Goal: Task Accomplishment & Management: Complete application form

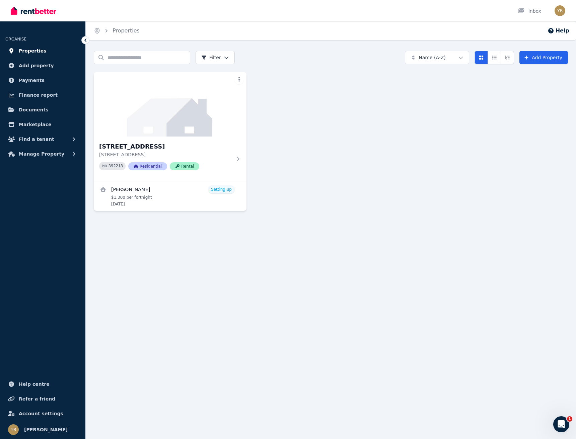
click at [29, 49] on span "Properties" at bounding box center [33, 51] width 28 height 8
click at [160, 111] on img at bounding box center [170, 105] width 160 height 68
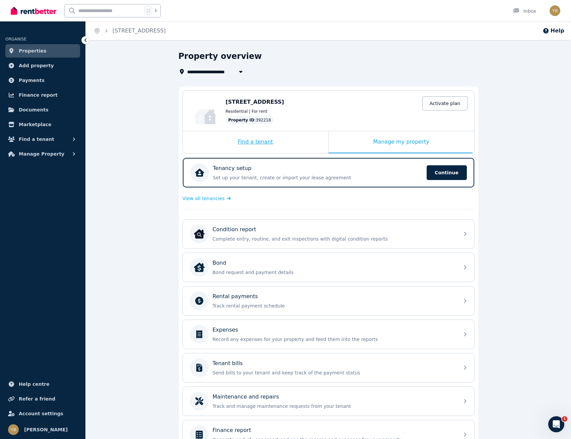
click at [277, 139] on div "Find a tenant" at bounding box center [255, 142] width 145 height 22
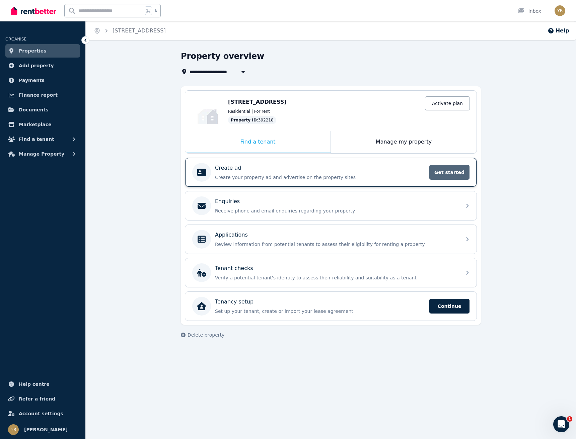
click at [447, 170] on span "Get started" at bounding box center [449, 172] width 40 height 15
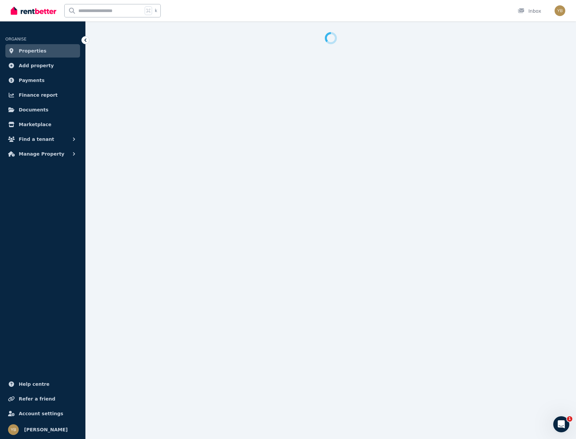
select select "***"
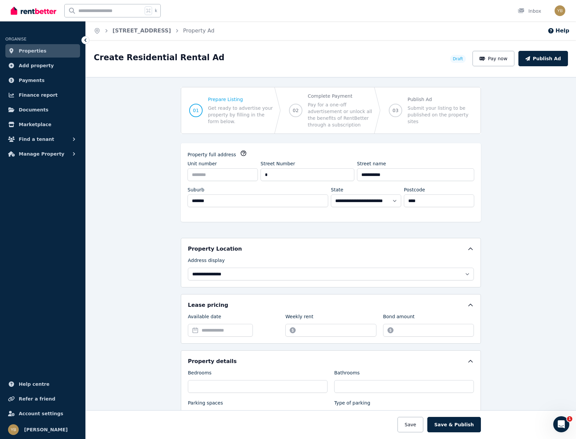
scroll to position [81, 0]
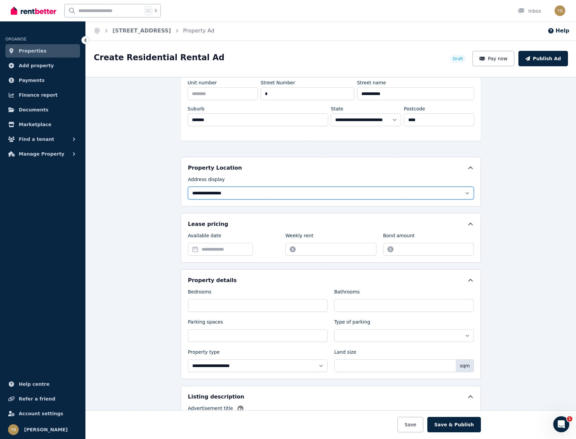
select select "**********"
click at [113, 234] on div "**********" at bounding box center [331, 258] width 490 height 362
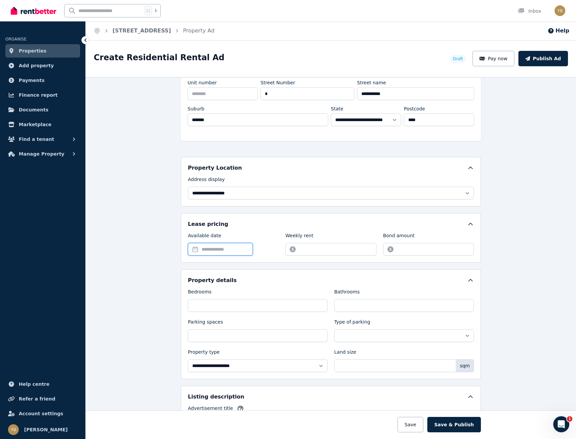
click at [216, 250] on input "Available date" at bounding box center [220, 249] width 65 height 13
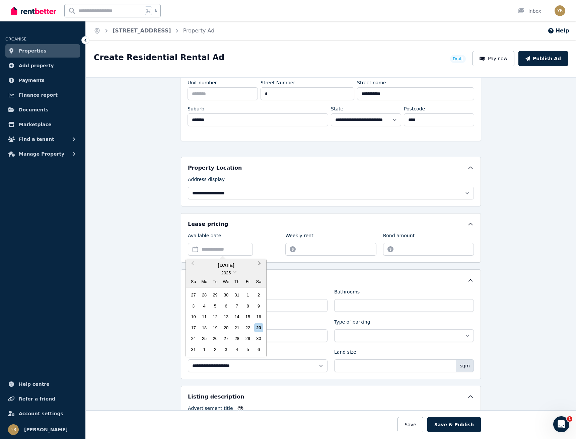
click at [256, 264] on button "Next Month" at bounding box center [260, 265] width 11 height 11
click at [195, 317] on div "14" at bounding box center [193, 316] width 9 height 9
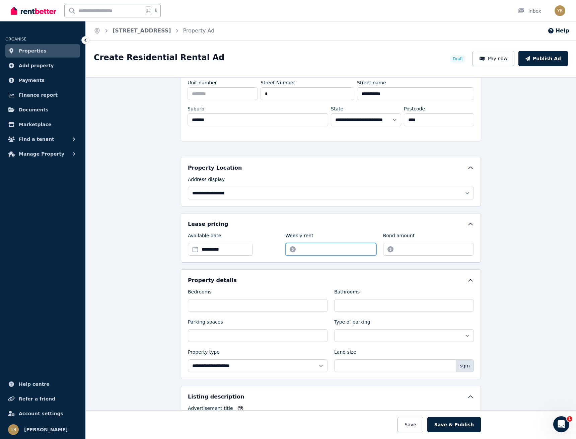
click at [311, 253] on input "Weekly rent" at bounding box center [330, 249] width 91 height 13
type input "***"
click at [403, 241] on div "Bond amount" at bounding box center [428, 243] width 91 height 23
click at [406, 248] on input "Bond amount" at bounding box center [428, 249] width 91 height 13
type input "****"
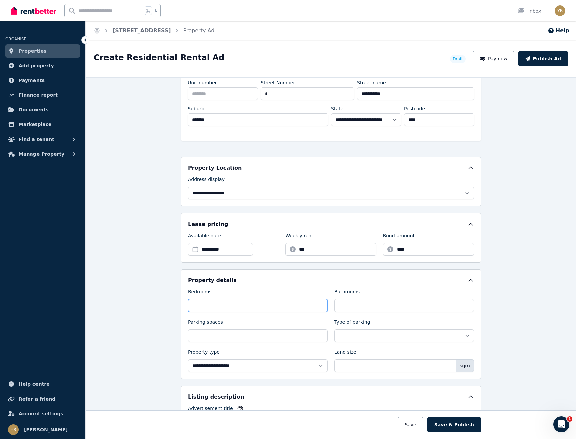
click at [302, 303] on input "Bedrooms" at bounding box center [258, 305] width 140 height 13
type input "*"
select select "**********"
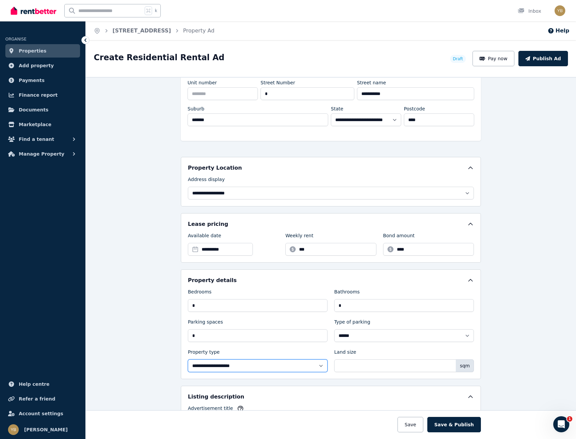
select select "**********"
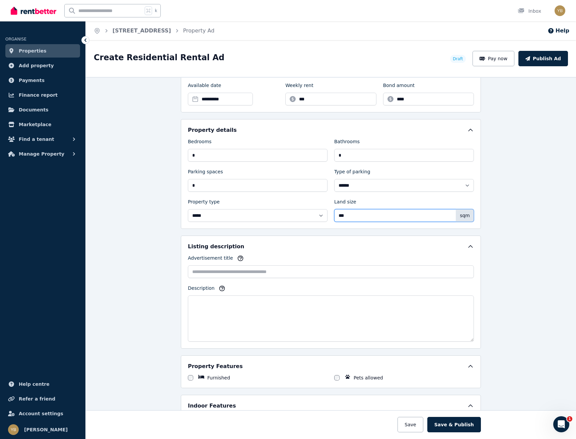
scroll to position [265, 0]
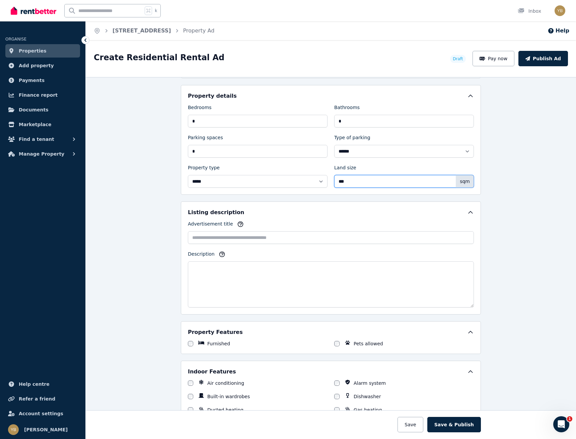
type input "***"
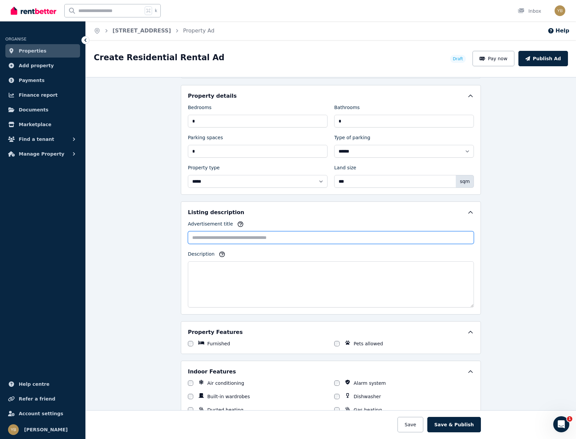
click at [217, 235] on input "Advertisement title" at bounding box center [331, 237] width 286 height 13
click at [238, 225] on icon "button" at bounding box center [240, 224] width 5 height 5
click at [211, 242] on input "Advertisement title" at bounding box center [331, 237] width 286 height 13
click at [216, 237] on input "**********" at bounding box center [331, 237] width 286 height 13
type input "**********"
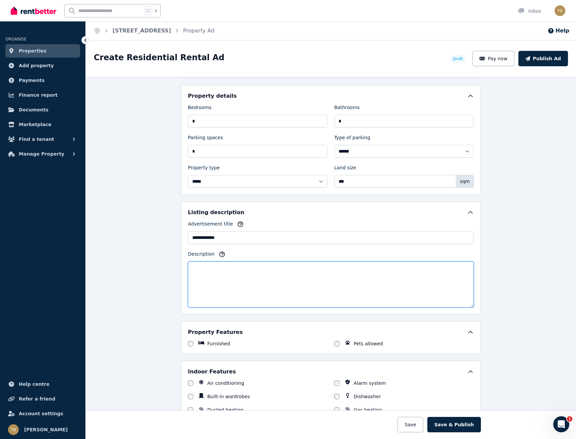
click at [227, 296] on textarea "Description" at bounding box center [331, 284] width 286 height 46
paste textarea "**********"
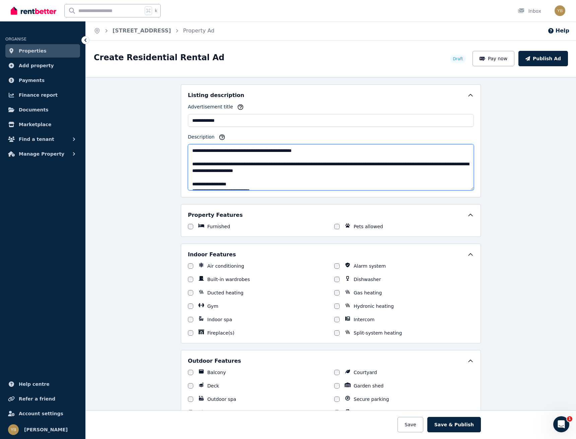
scroll to position [245, 0]
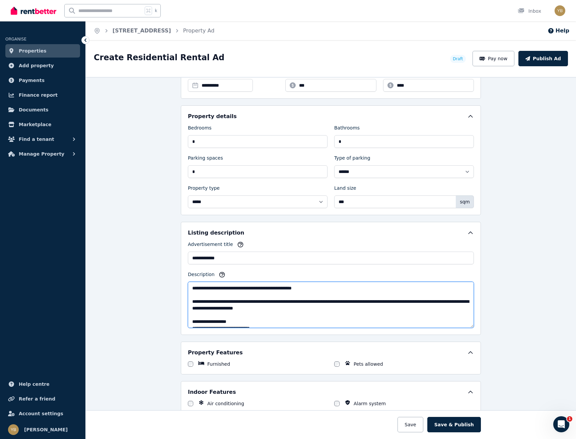
drag, startPoint x: 270, startPoint y: 288, endPoint x: 240, endPoint y: 285, distance: 30.6
click at [240, 285] on textarea "Description" at bounding box center [331, 305] width 286 height 46
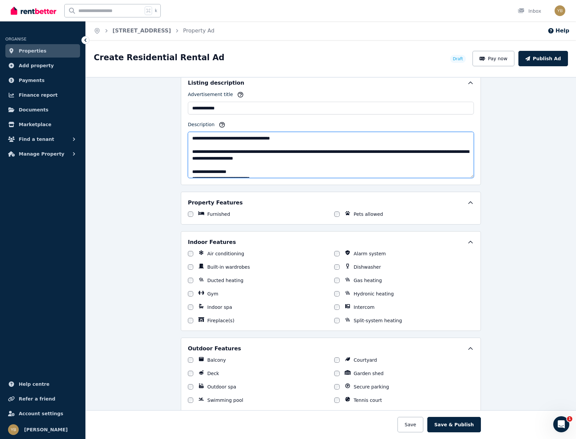
scroll to position [399, 0]
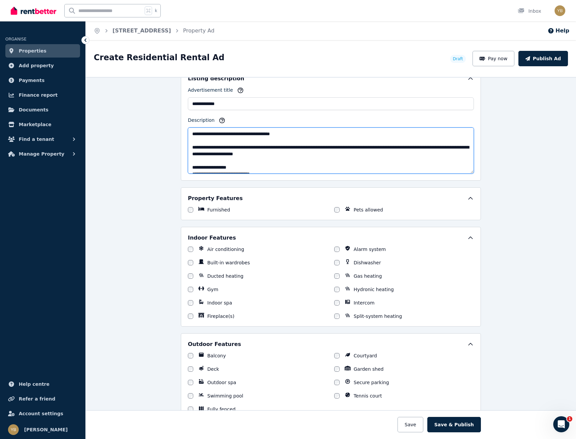
type textarea "**********"
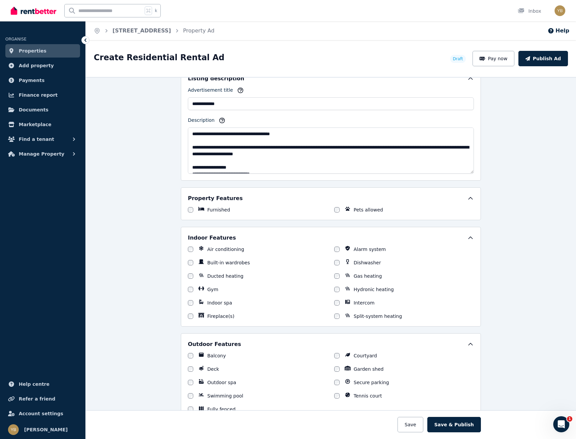
click at [316, 238] on div "Indoor Features" at bounding box center [331, 238] width 286 height 8
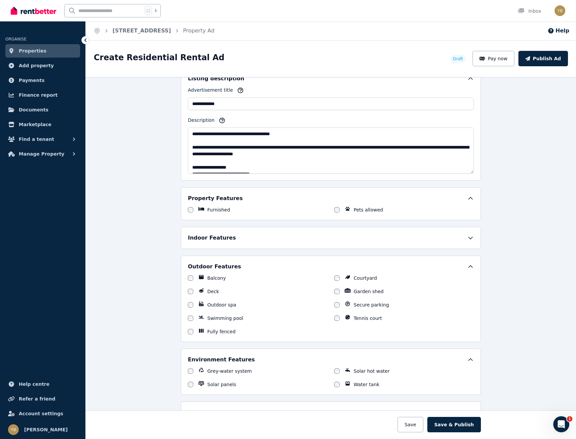
click at [349, 235] on div "Indoor Features" at bounding box center [331, 238] width 286 height 8
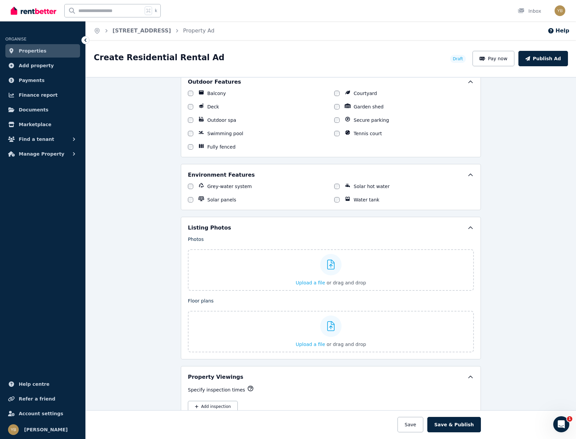
scroll to position [696, 0]
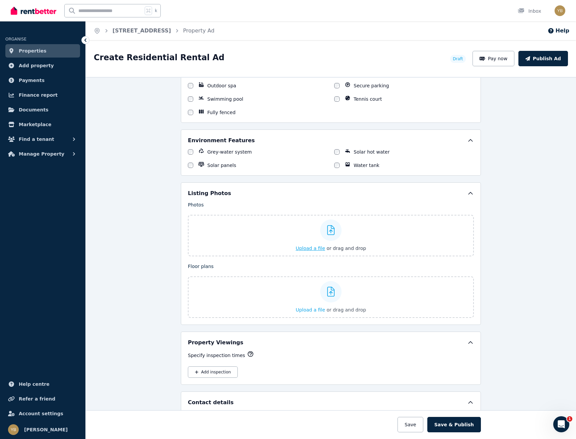
click at [317, 247] on span "Upload a file" at bounding box center [310, 248] width 29 height 5
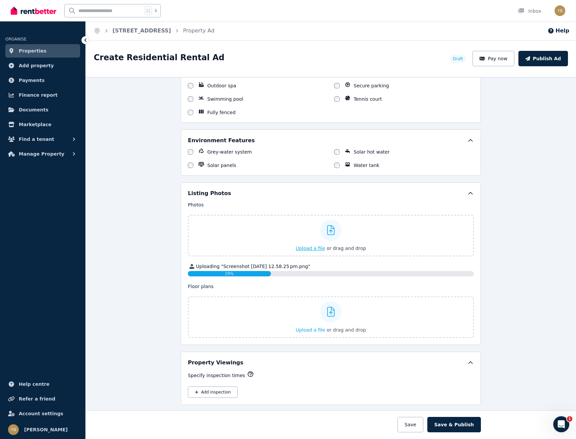
click at [313, 246] on span "Upload a file" at bounding box center [310, 248] width 29 height 5
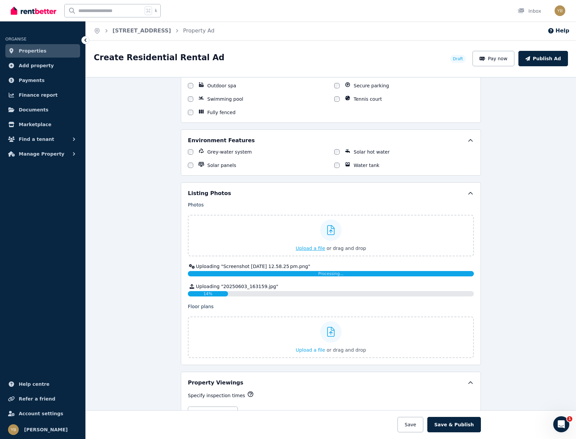
click at [313, 247] on span "Upload a file" at bounding box center [310, 248] width 29 height 5
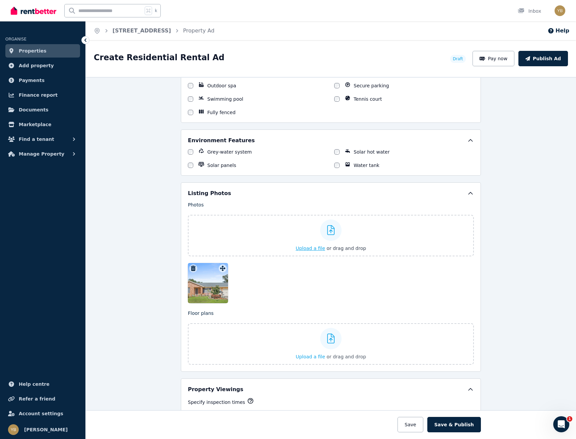
click at [317, 247] on span "Upload a file" at bounding box center [310, 248] width 29 height 5
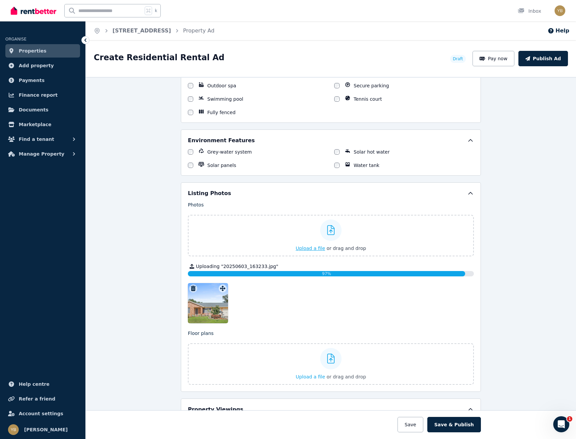
click at [316, 246] on span "Upload a file" at bounding box center [310, 248] width 29 height 5
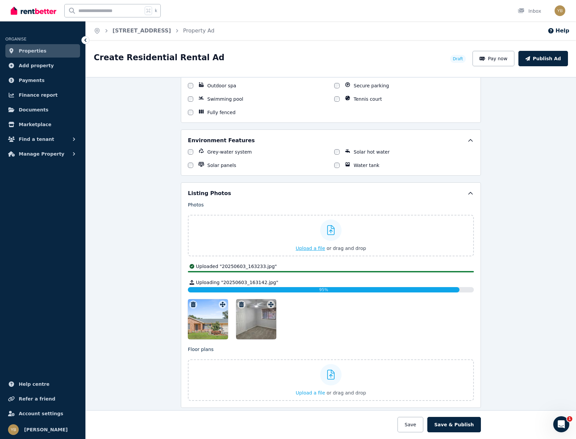
click at [311, 248] on span "Upload a file" at bounding box center [310, 248] width 29 height 5
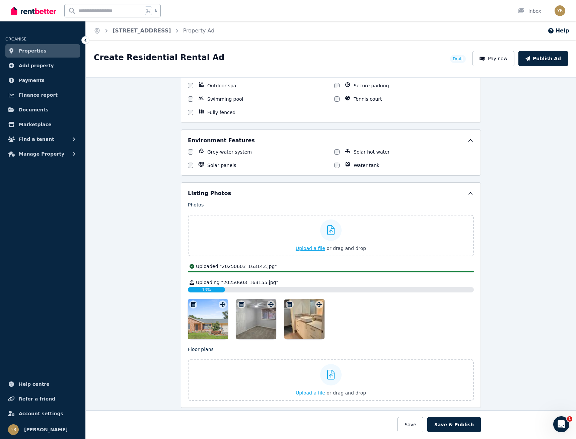
click at [313, 248] on span "Upload a file" at bounding box center [310, 248] width 29 height 5
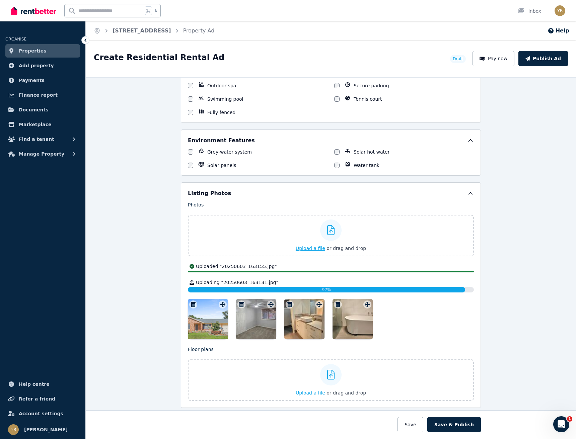
click at [315, 248] on span "Upload a file" at bounding box center [310, 248] width 29 height 5
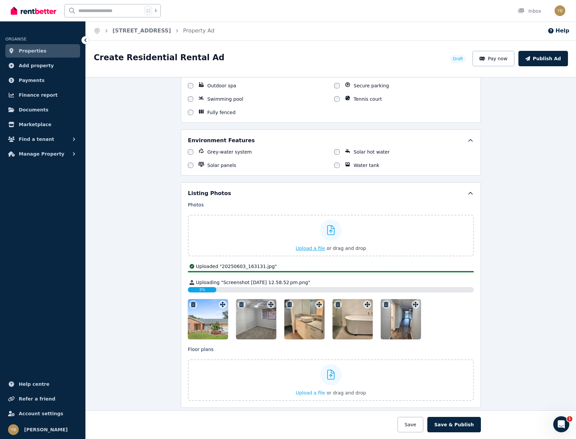
click at [310, 248] on span "Upload a file" at bounding box center [310, 248] width 29 height 5
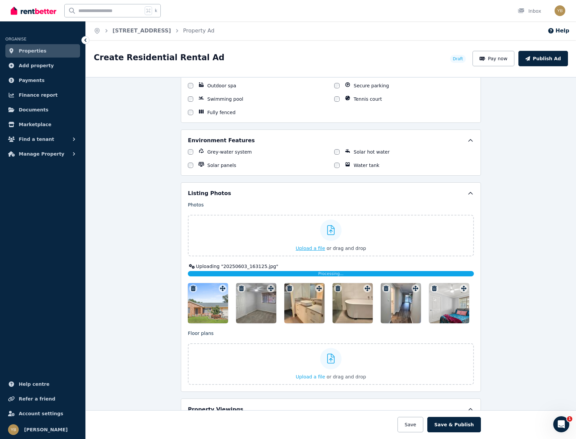
click at [315, 248] on span "Upload a file" at bounding box center [310, 248] width 29 height 5
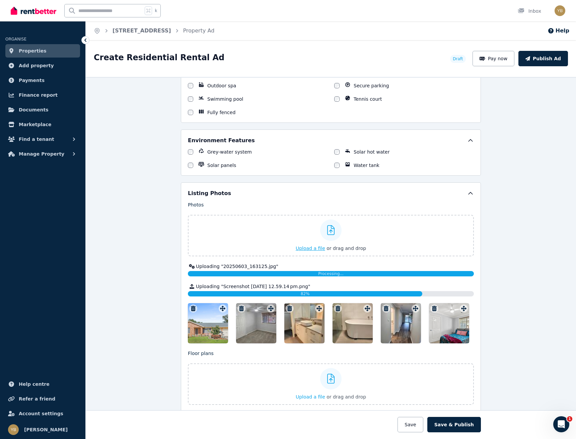
click at [309, 249] on span "Upload a file" at bounding box center [310, 248] width 29 height 5
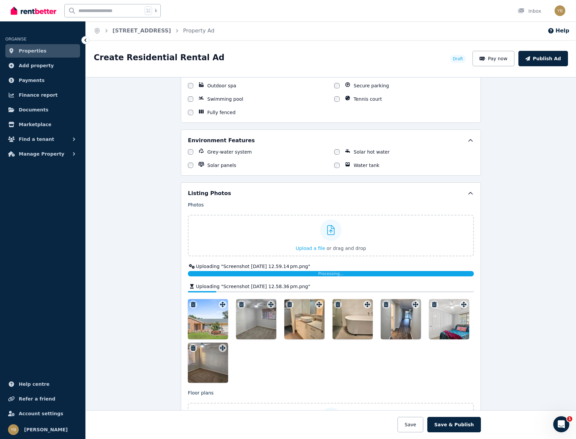
click at [283, 363] on div at bounding box center [331, 341] width 286 height 84
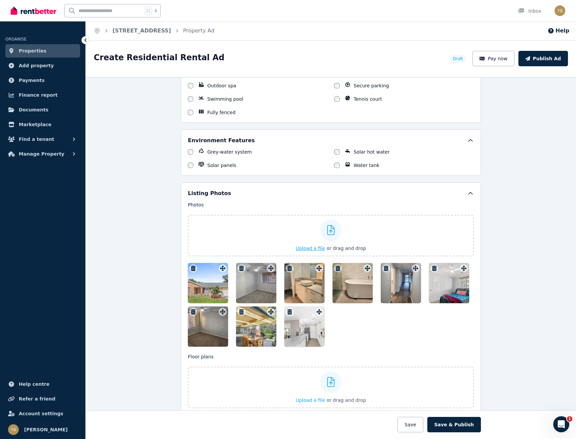
click at [313, 247] on span "Upload a file" at bounding box center [310, 248] width 29 height 5
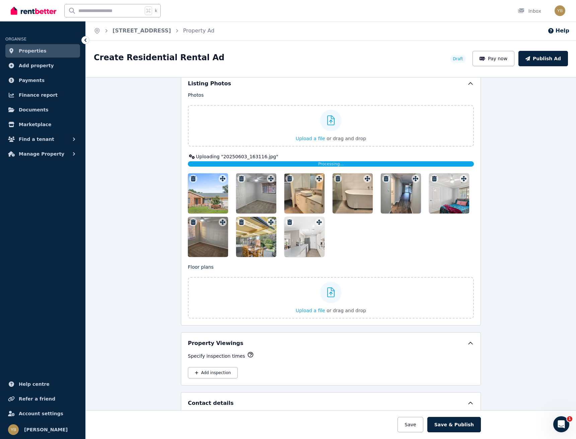
scroll to position [920, 0]
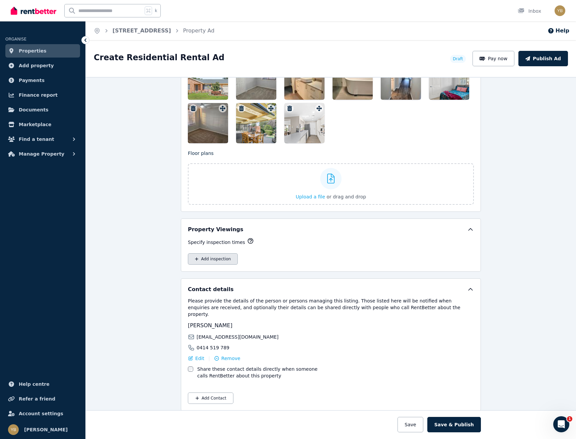
click at [213, 261] on button "Add inspection" at bounding box center [213, 258] width 50 height 11
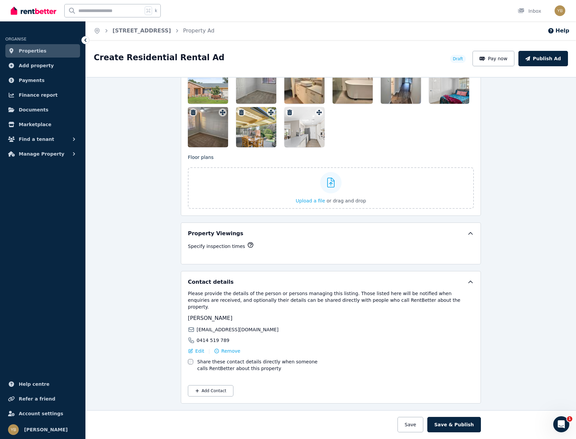
scroll to position [909, 0]
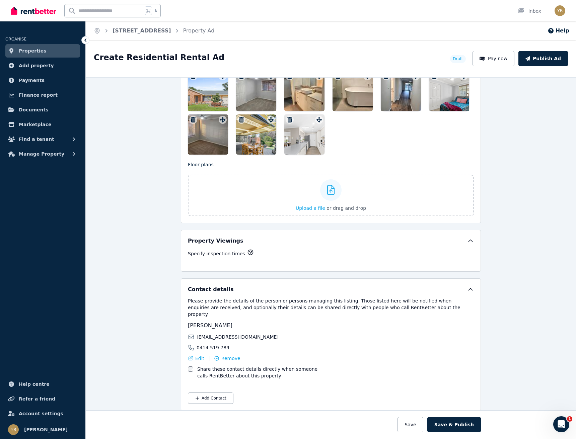
select select "**"
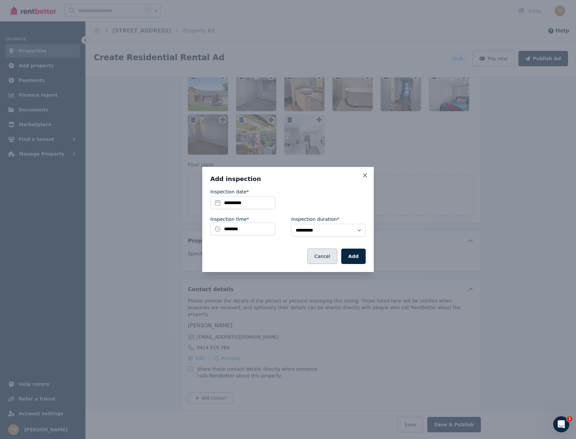
click at [327, 257] on button "Cancel" at bounding box center [322, 256] width 30 height 15
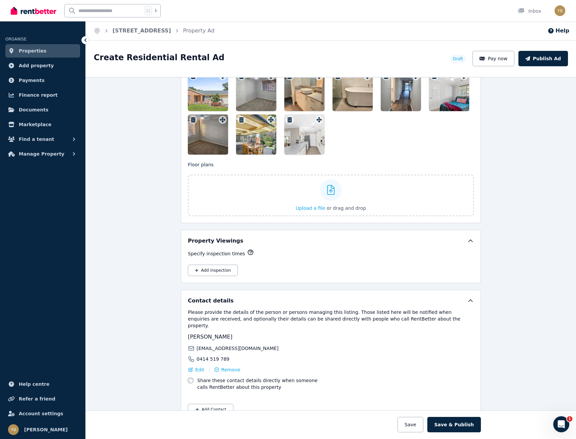
scroll to position [920, 0]
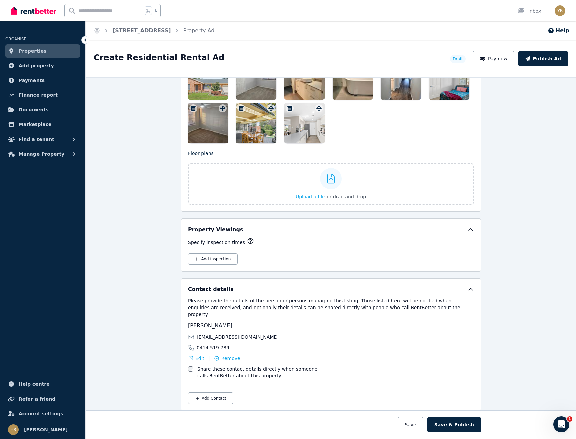
click at [393, 127] on div at bounding box center [331, 102] width 286 height 84
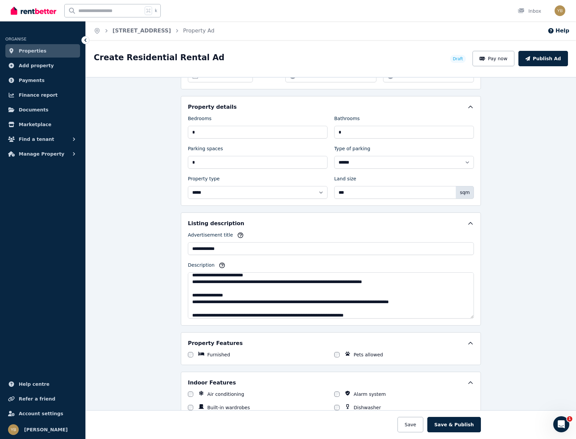
scroll to position [130, 0]
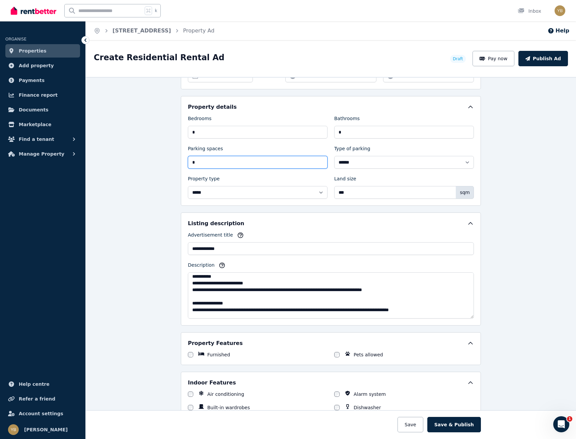
click at [222, 162] on input "*" at bounding box center [258, 162] width 140 height 13
click at [221, 163] on input "*" at bounding box center [258, 162] width 140 height 13
type input "*"
click at [361, 172] on div "**********" at bounding box center [331, 157] width 286 height 84
drag, startPoint x: 410, startPoint y: 290, endPoint x: 174, endPoint y: 278, distance: 236.0
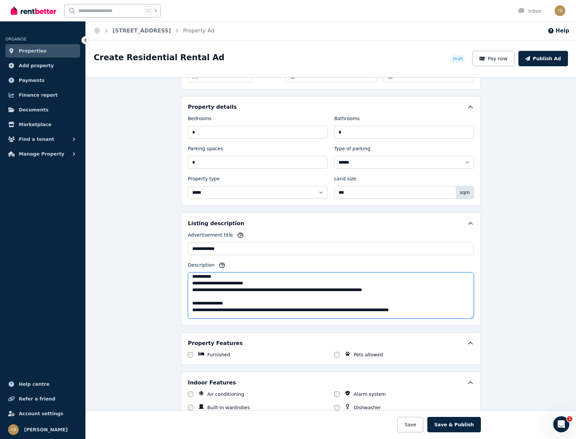
click at [174, 278] on div "**********" at bounding box center [331, 258] width 490 height 362
paste textarea "**********"
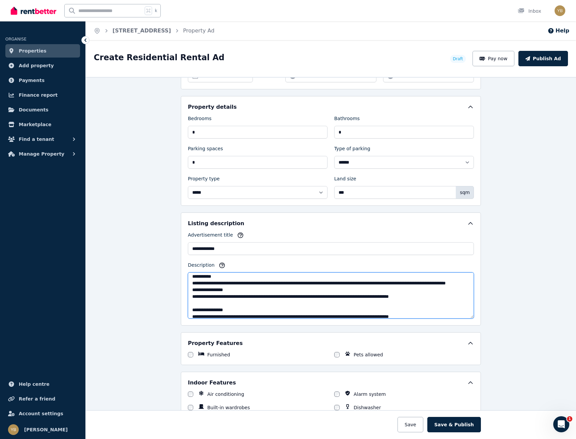
drag, startPoint x: 446, startPoint y: 304, endPoint x: 176, endPoint y: 298, distance: 269.2
click at [176, 298] on div "**********" at bounding box center [331, 258] width 490 height 362
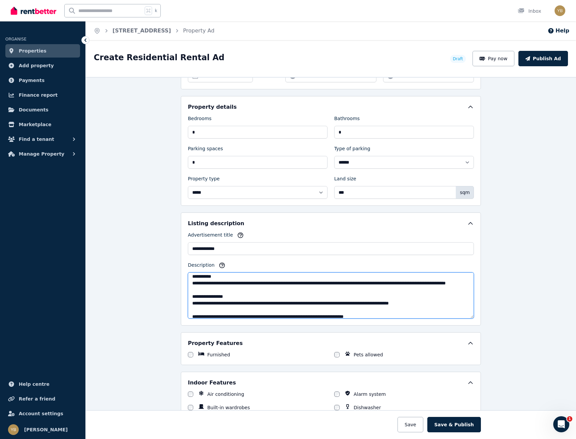
drag, startPoint x: 231, startPoint y: 283, endPoint x: 232, endPoint y: 301, distance: 18.4
click at [231, 283] on textarea "Description" at bounding box center [331, 295] width 286 height 46
click at [245, 290] on textarea "Description" at bounding box center [331, 295] width 286 height 46
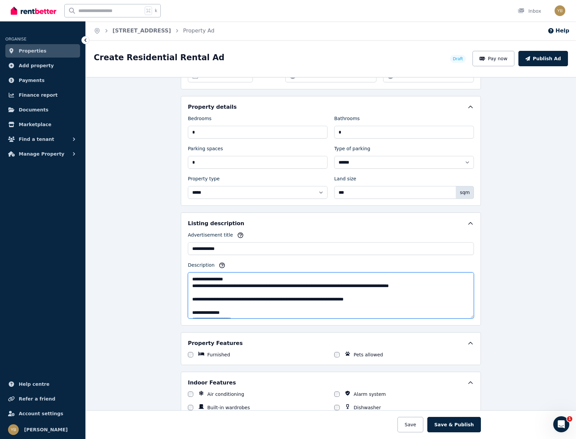
scroll to position [139, 0]
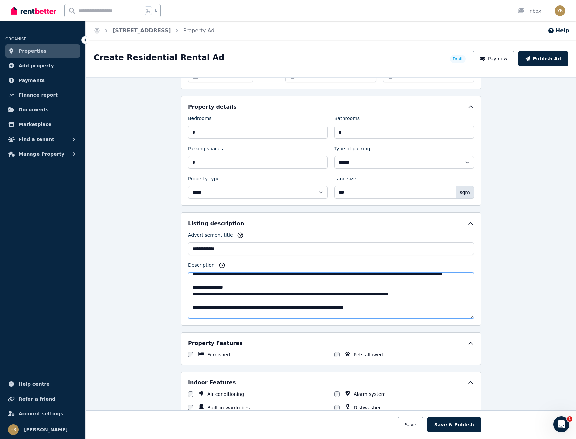
click at [439, 299] on textarea "Description" at bounding box center [331, 295] width 286 height 46
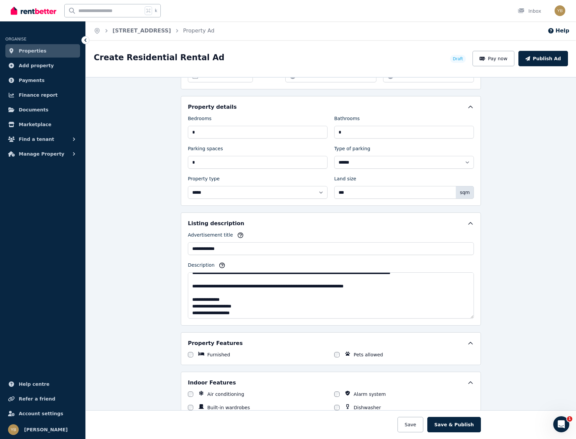
scroll to position [169, 0]
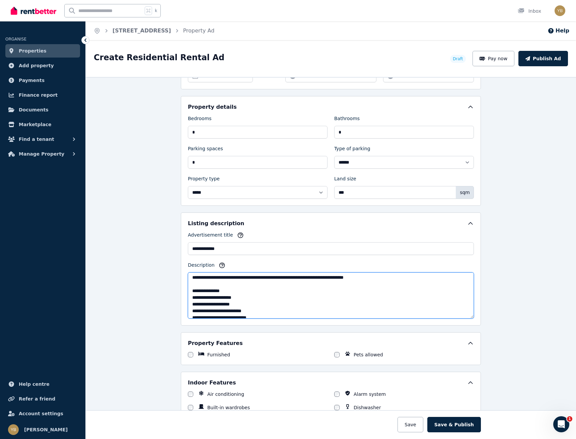
click at [223, 305] on textarea "Description" at bounding box center [331, 295] width 286 height 46
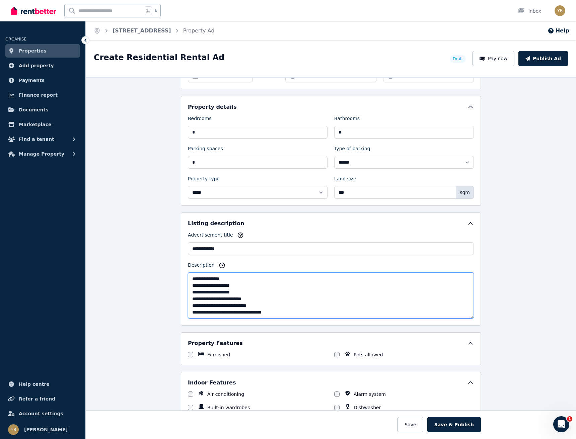
click at [246, 306] on textarea "Description" at bounding box center [331, 295] width 286 height 46
click at [285, 312] on textarea "Description" at bounding box center [331, 295] width 286 height 46
click at [280, 308] on textarea "Description" at bounding box center [331, 295] width 286 height 46
click at [257, 302] on textarea "Description" at bounding box center [331, 295] width 286 height 46
click at [259, 303] on textarea "Description" at bounding box center [331, 295] width 286 height 46
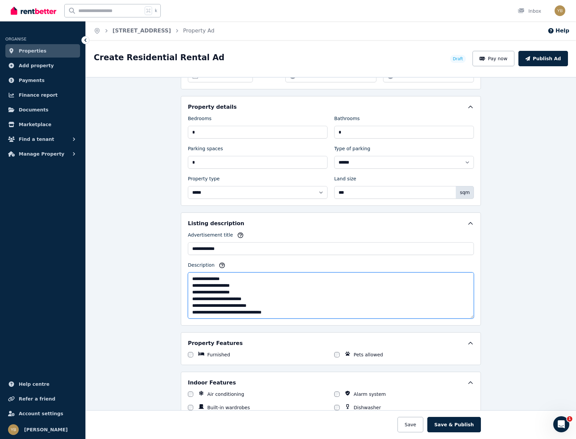
click at [298, 310] on textarea "Description" at bounding box center [331, 295] width 286 height 46
click at [258, 267] on div "Description" at bounding box center [331, 266] width 286 height 9
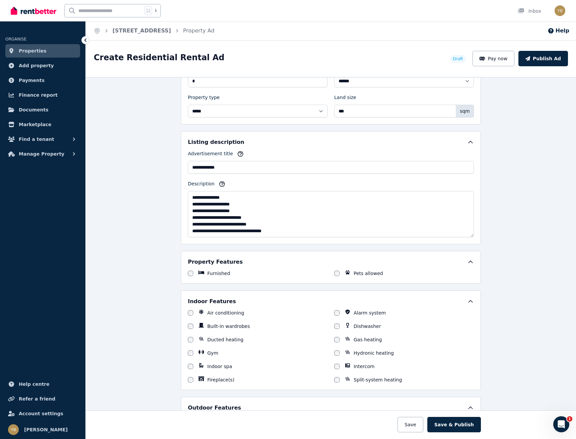
scroll to position [370, 0]
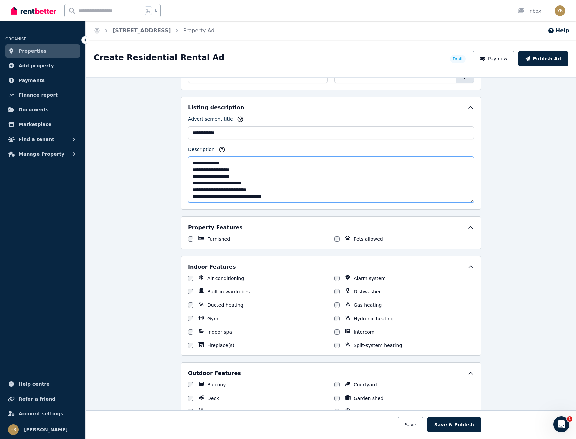
click at [222, 171] on textarea "Description" at bounding box center [331, 180] width 286 height 46
click at [239, 171] on textarea "Description" at bounding box center [331, 180] width 286 height 46
click at [220, 169] on textarea "Description" at bounding box center [331, 180] width 286 height 46
click at [494, 221] on div "**********" at bounding box center [331, 258] width 490 height 362
click at [245, 177] on textarea "Description" at bounding box center [331, 180] width 286 height 46
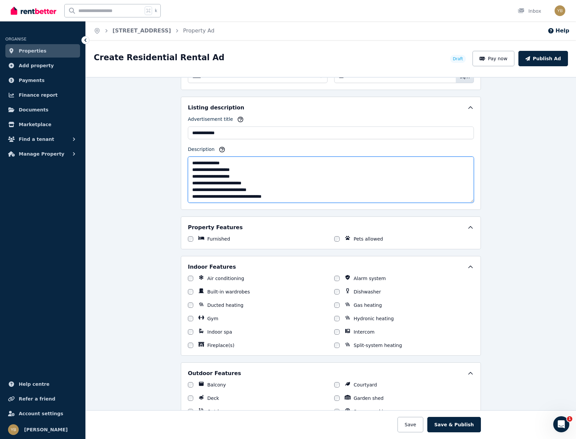
click at [216, 169] on textarea "Description" at bounding box center [331, 180] width 286 height 46
click at [274, 151] on div "Description" at bounding box center [331, 150] width 286 height 9
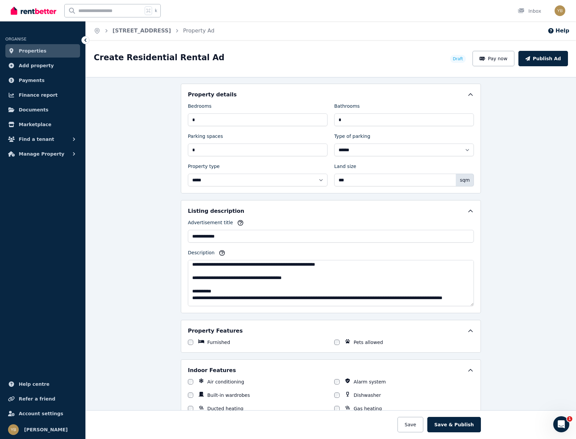
scroll to position [64, 0]
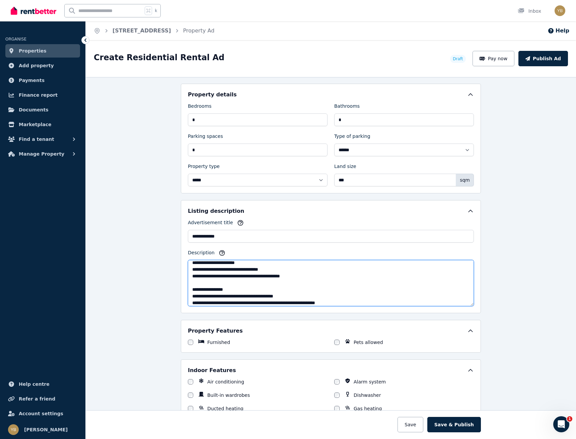
drag, startPoint x: 293, startPoint y: 295, endPoint x: 241, endPoint y: 296, distance: 51.9
click at [241, 296] on textarea "Description" at bounding box center [331, 283] width 286 height 46
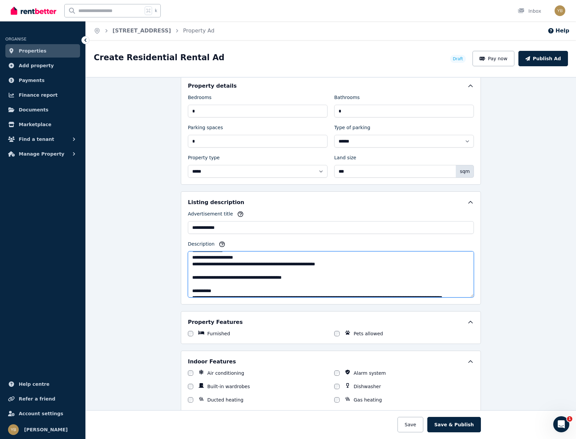
scroll to position [349, 0]
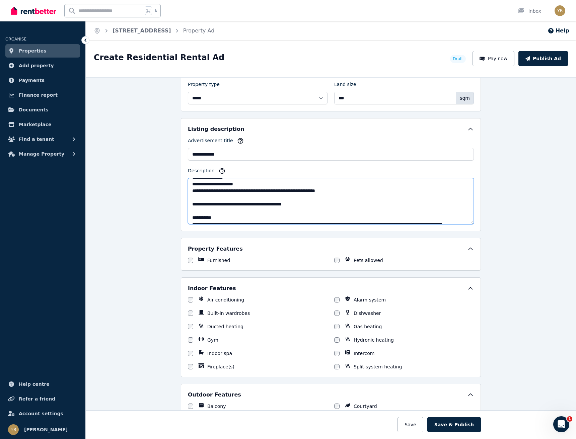
type textarea "**********"
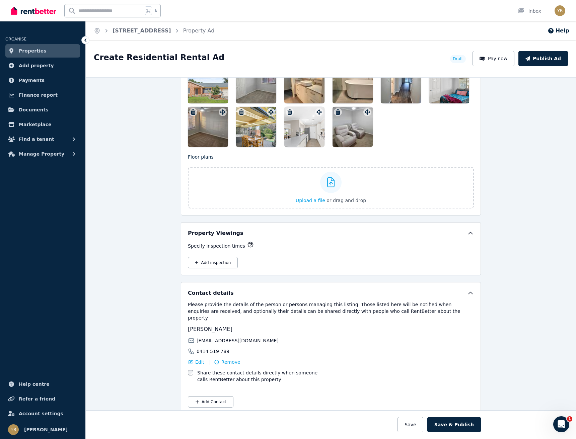
scroll to position [900, 0]
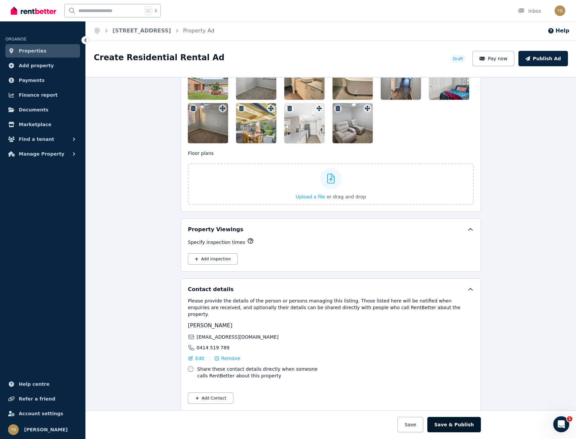
click at [462, 427] on button "Save & Publish" at bounding box center [454, 424] width 54 height 15
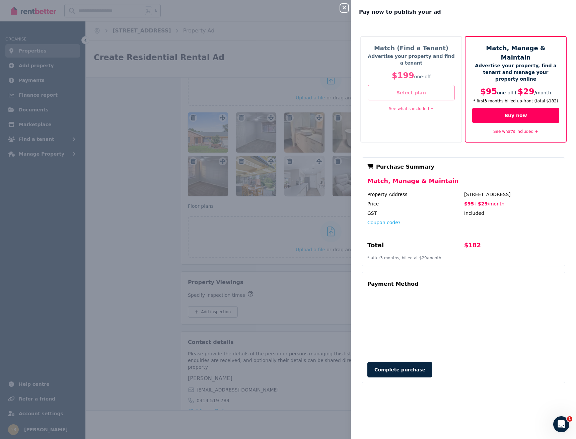
click at [413, 90] on button "Select plan" at bounding box center [411, 92] width 87 height 15
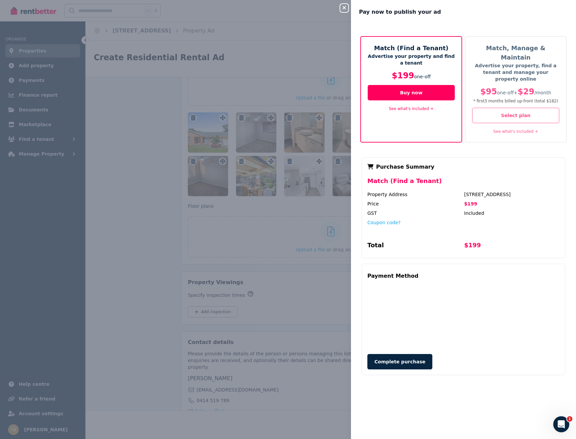
click at [417, 107] on link "See what's included +" at bounding box center [411, 108] width 45 height 5
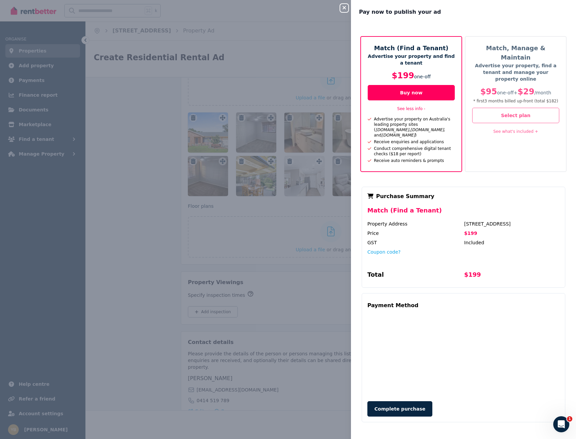
click at [347, 7] on icon "button" at bounding box center [344, 7] width 8 height 5
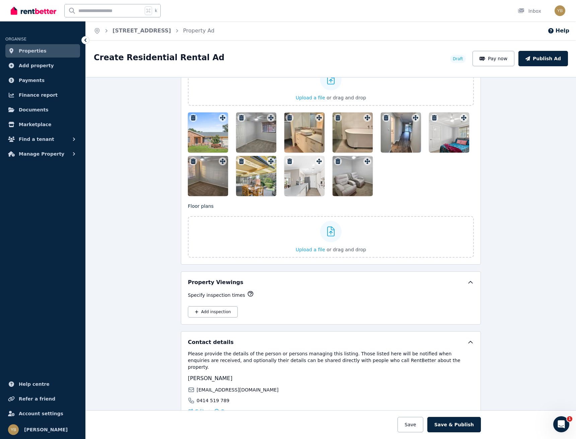
scroll to position [952, 0]
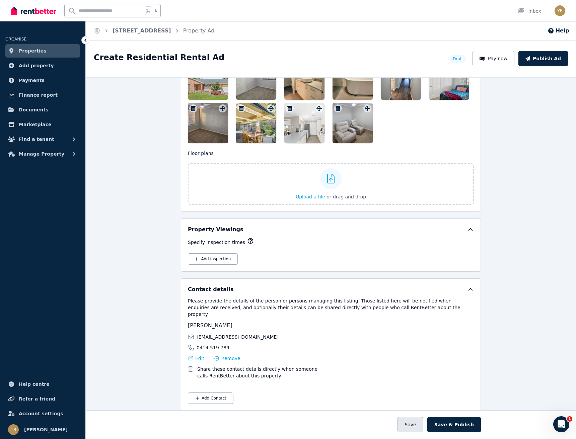
click at [420, 425] on button "Save" at bounding box center [409, 424] width 25 height 15
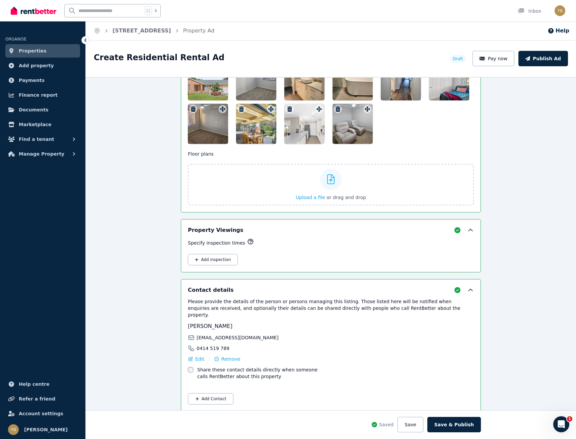
click at [57, 45] on link "Properties" at bounding box center [42, 50] width 75 height 13
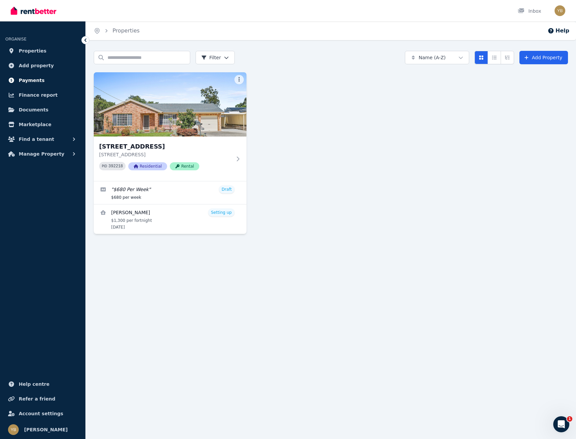
click at [27, 76] on link "Payments" at bounding box center [42, 80] width 75 height 13
